Goal: Task Accomplishment & Management: Use online tool/utility

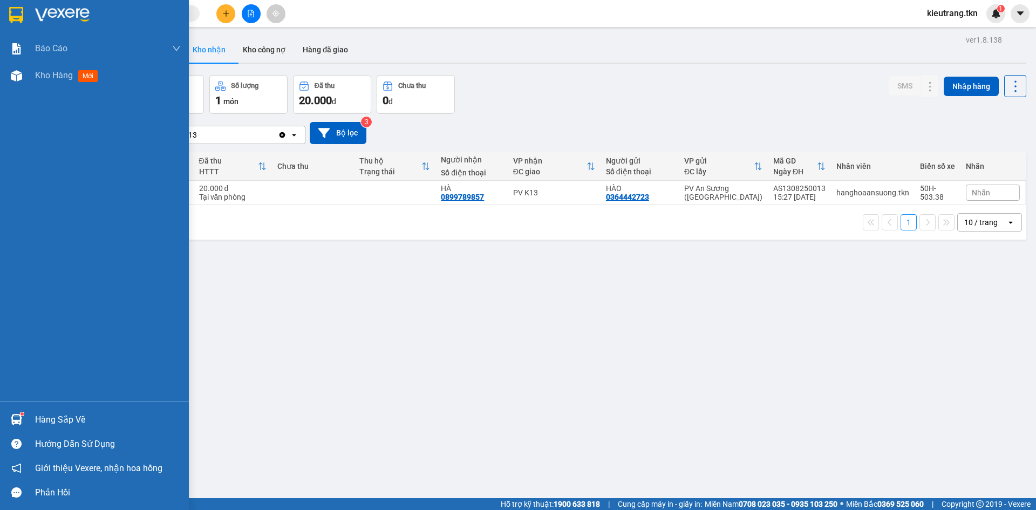
click at [62, 422] on div "Hàng sắp về" at bounding box center [108, 420] width 146 height 16
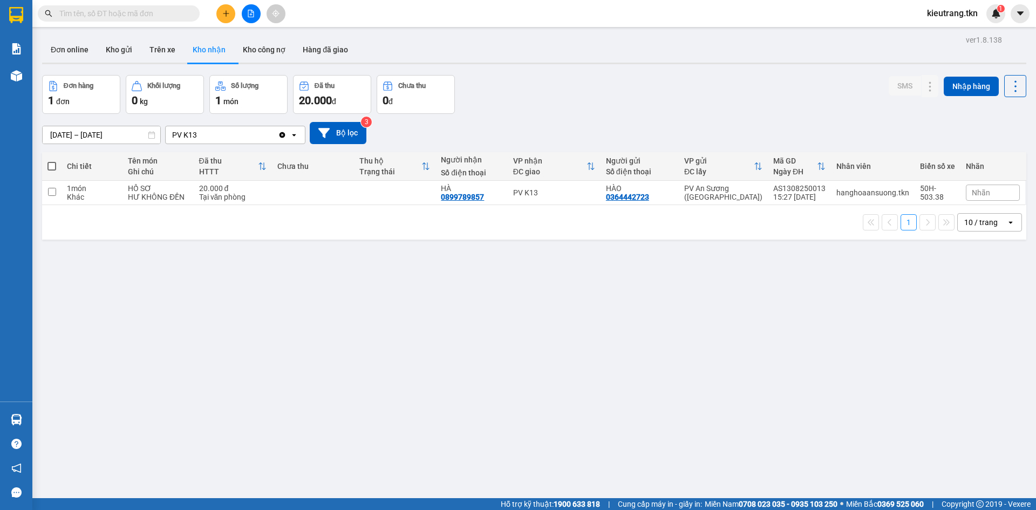
click at [306, 300] on section "Kết quả tìm kiếm ( 2 ) Bộ lọc Mã ĐH Trạng thái Món hàng Thu hộ Tổng cước Chưa c…" at bounding box center [518, 255] width 1036 height 510
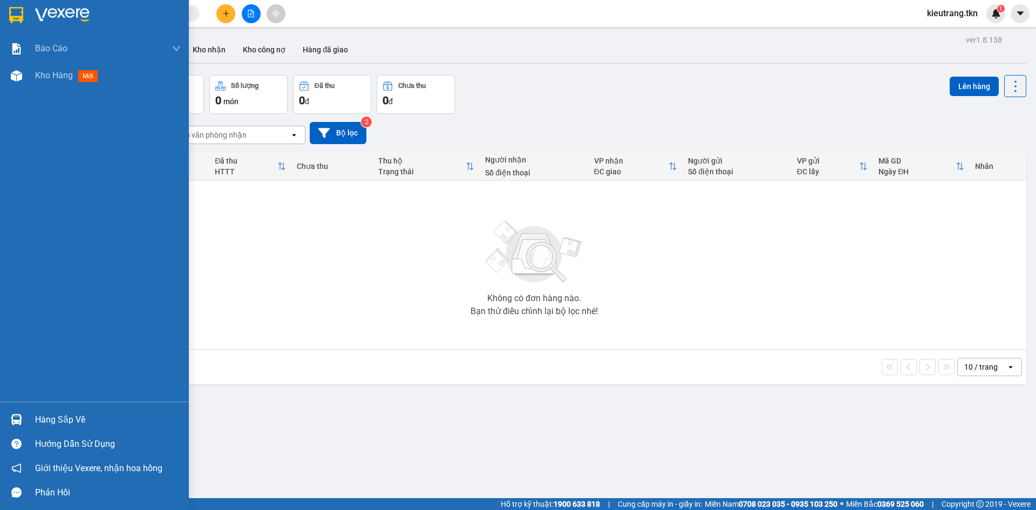
click at [51, 418] on div "Hàng sắp về" at bounding box center [108, 420] width 146 height 16
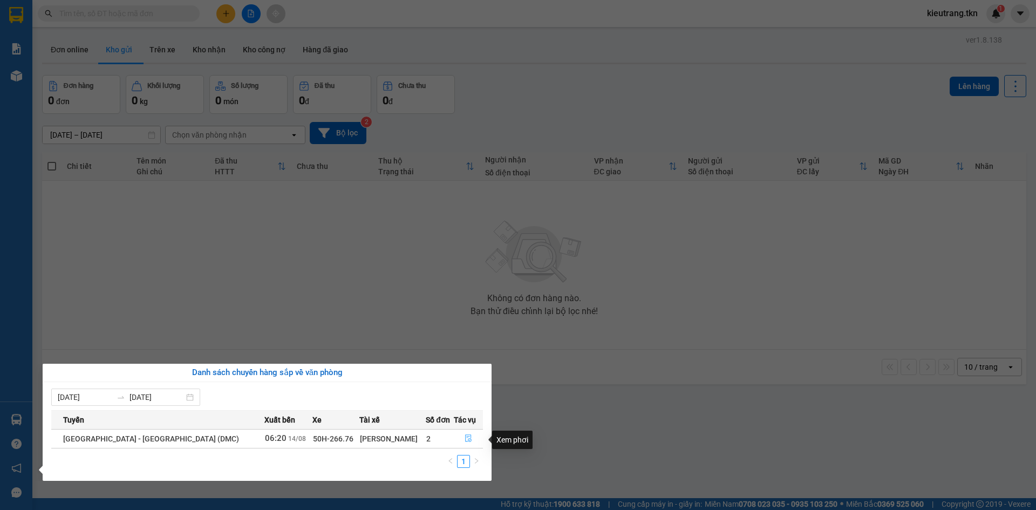
click at [468, 443] on span "file-done" at bounding box center [469, 438] width 8 height 9
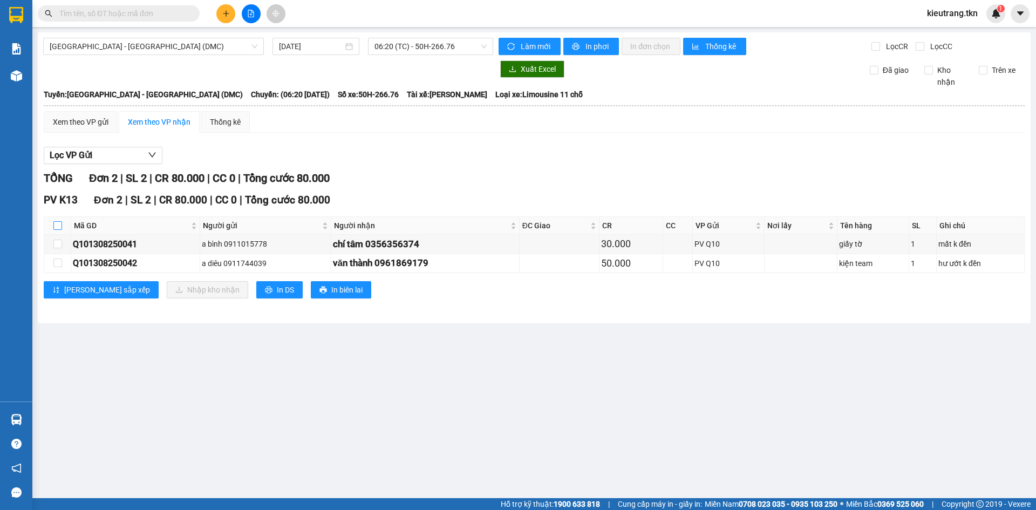
click at [57, 230] on input "checkbox" at bounding box center [57, 225] width 9 height 9
checkbox input "true"
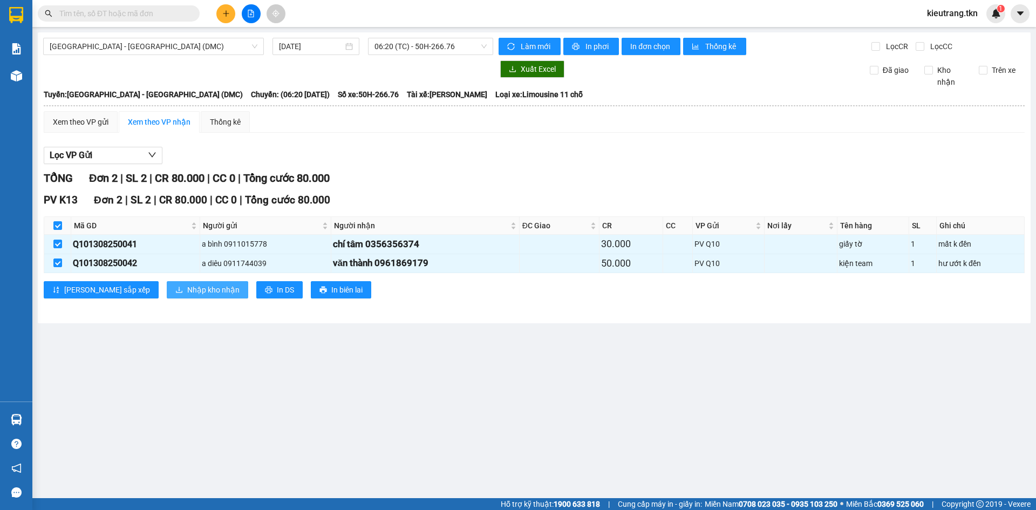
click at [187, 291] on span "Nhập kho nhận" at bounding box center [213, 290] width 52 height 12
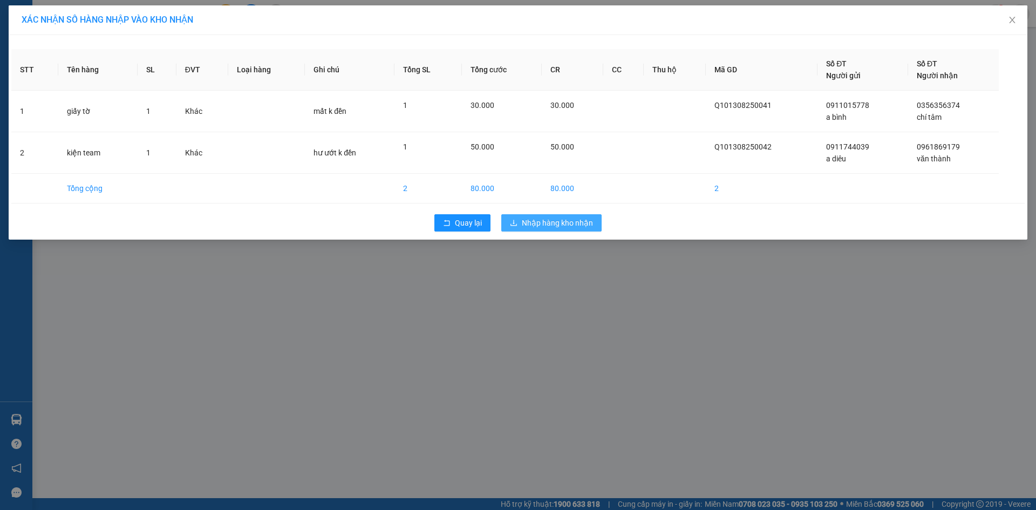
click at [540, 225] on span "Nhập hàng kho nhận" at bounding box center [557, 223] width 71 height 12
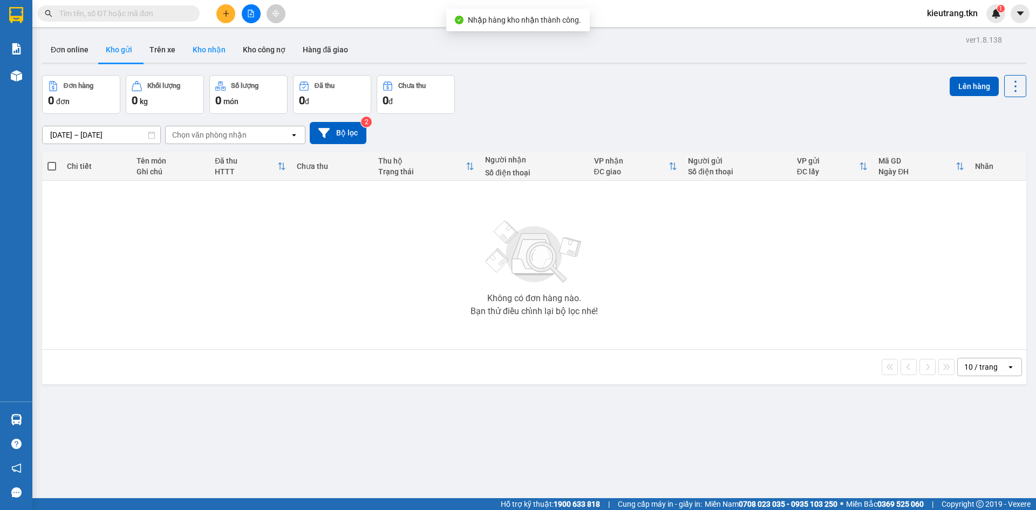
click at [217, 53] on button "Kho nhận" at bounding box center [209, 50] width 50 height 26
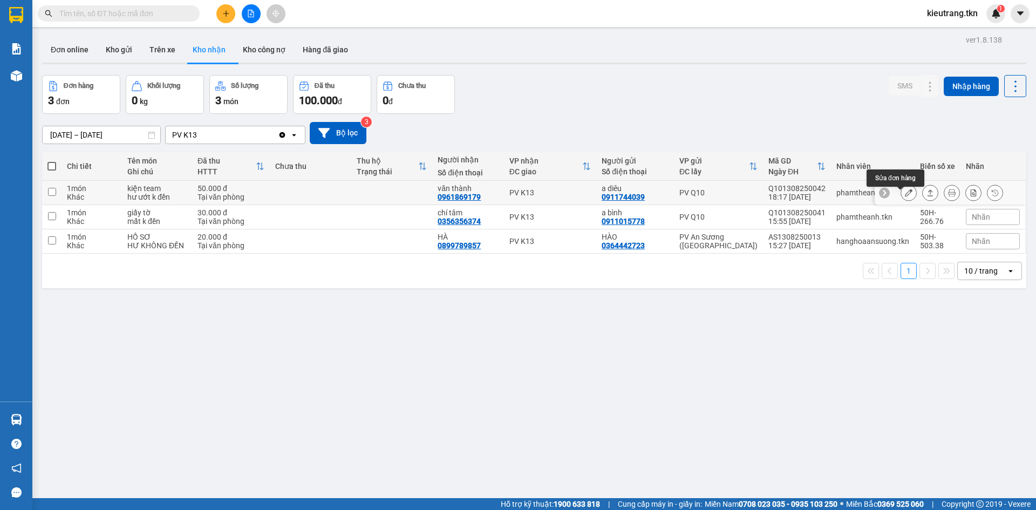
click at [905, 200] on button at bounding box center [908, 192] width 15 height 19
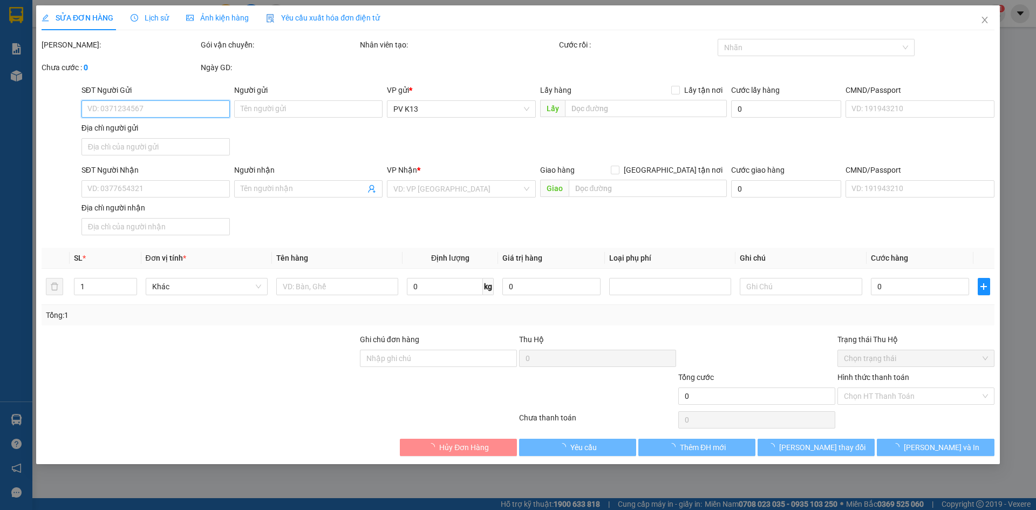
type input "0911744039"
type input "a diêu"
type input "0961869179"
type input "văn thành"
type input "50.000"
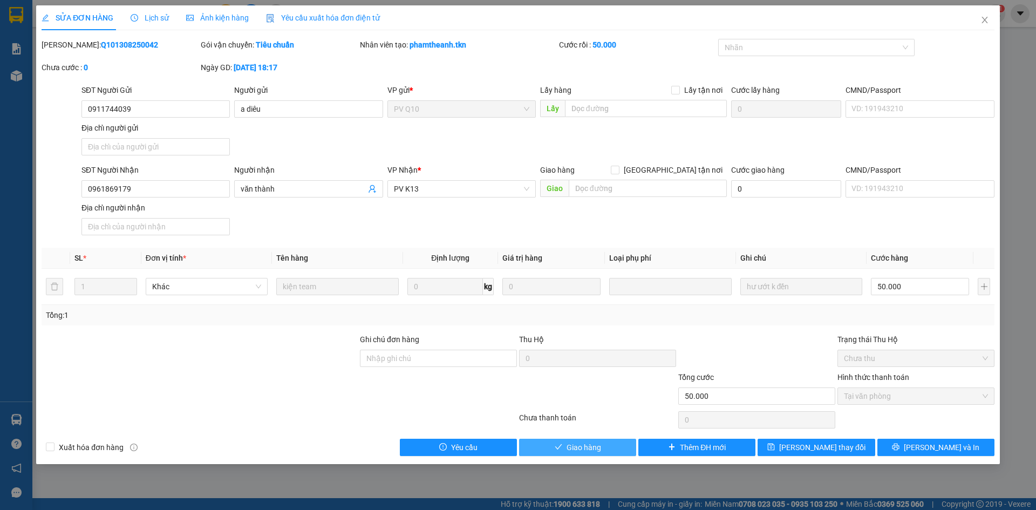
click at [592, 453] on span "Giao hàng" at bounding box center [584, 447] width 35 height 12
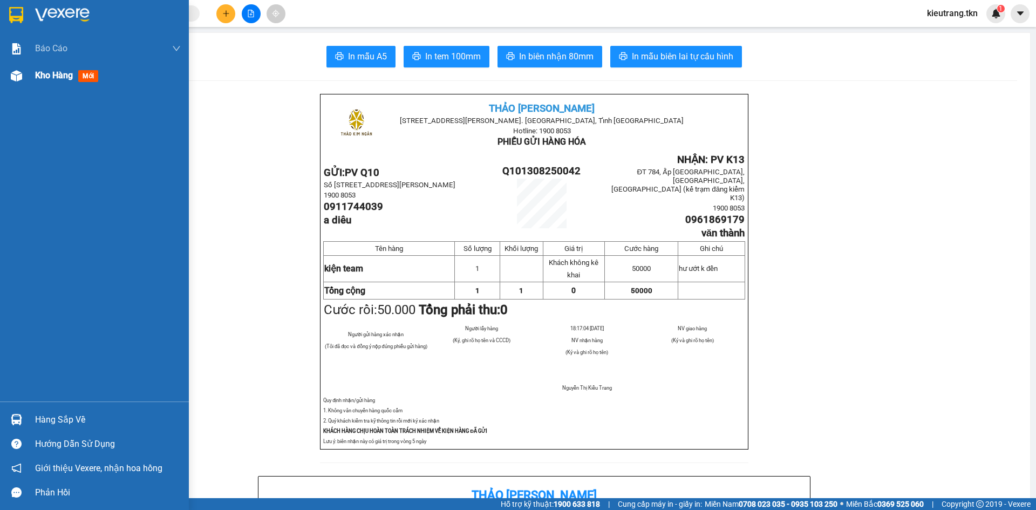
click at [47, 79] on span "Kho hàng" at bounding box center [54, 75] width 38 height 10
